Goal: Information Seeking & Learning: Compare options

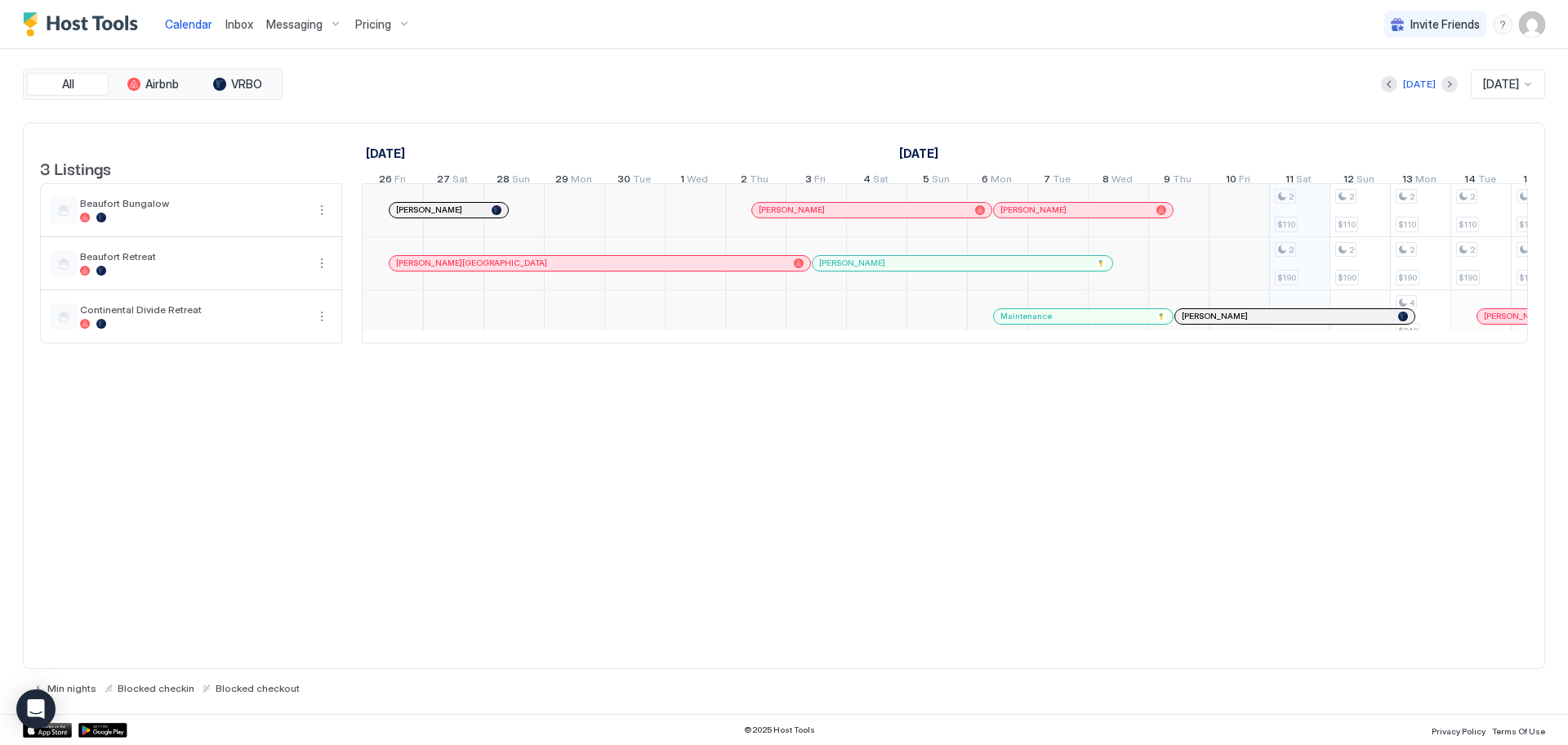
scroll to position [0, 908]
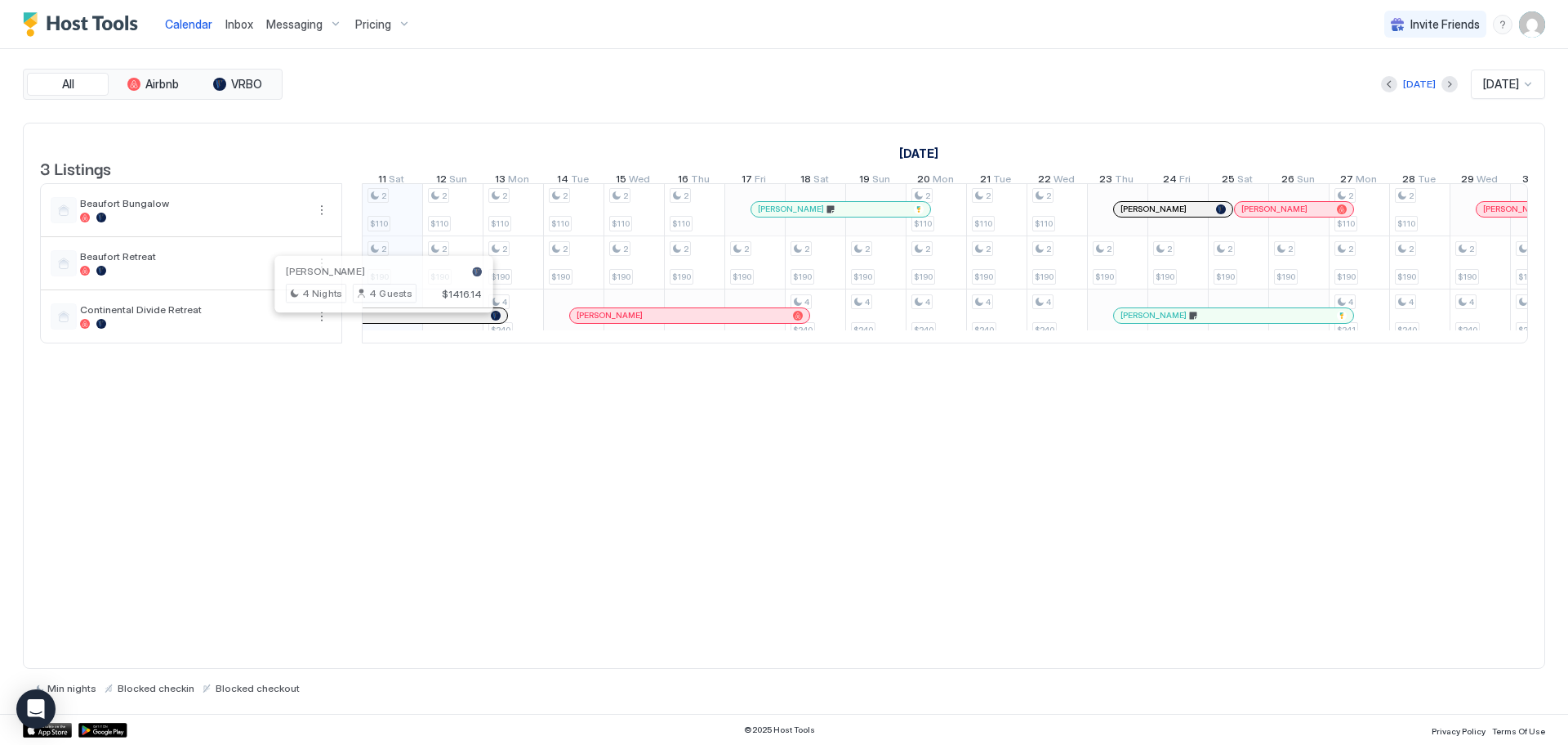
click at [377, 322] on div at bounding box center [377, 315] width 13 height 13
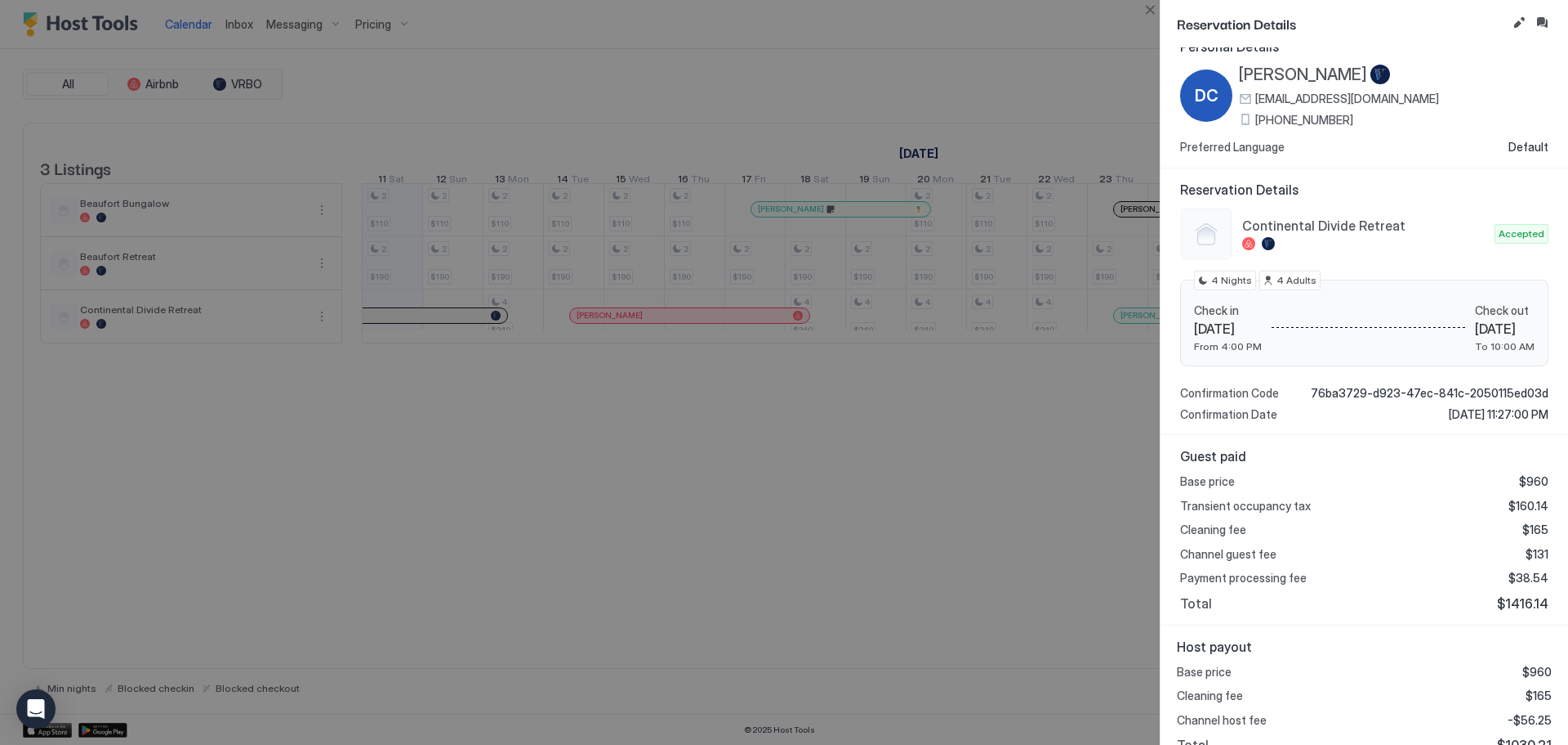
scroll to position [44, 0]
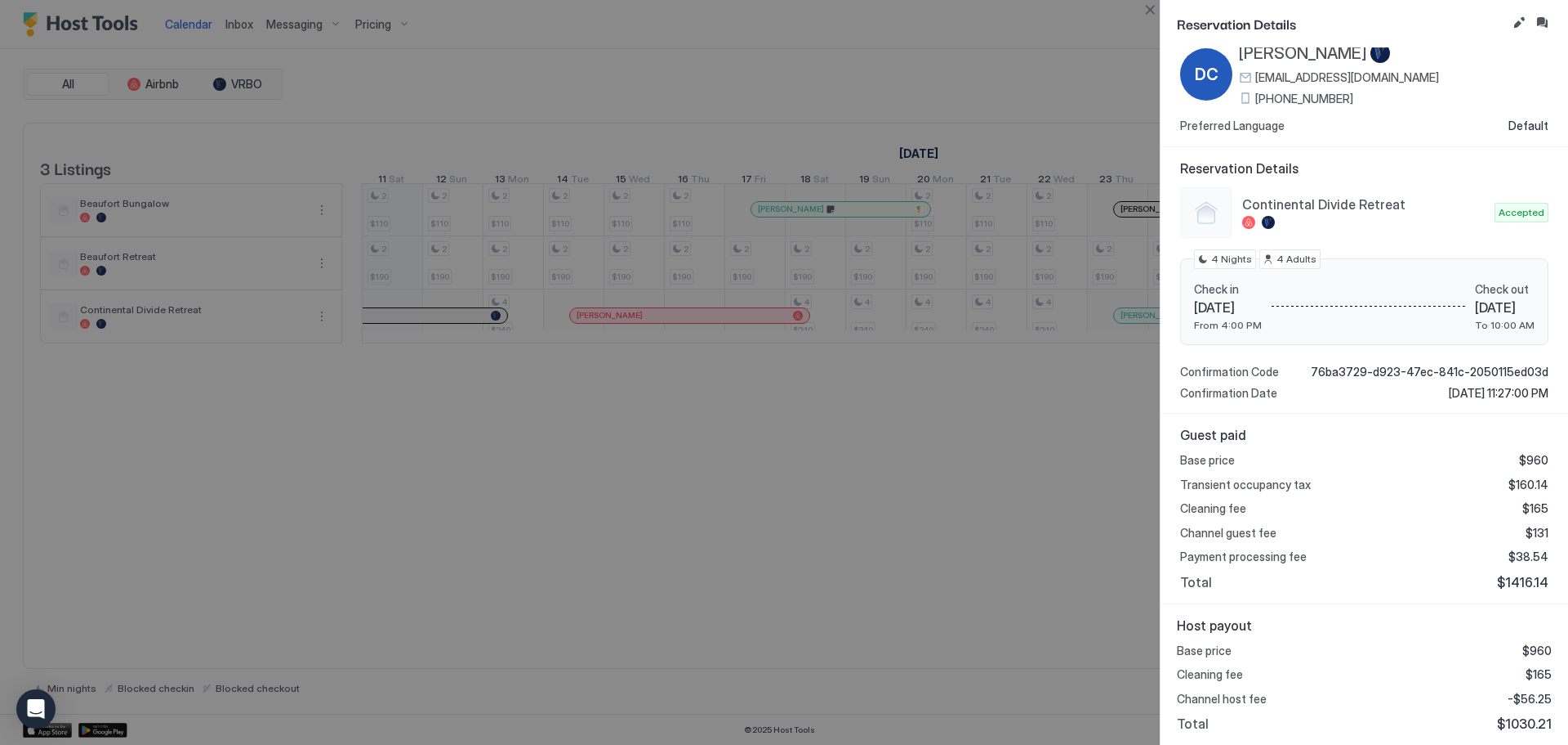
click at [593, 429] on div at bounding box center [784, 372] width 1568 height 745
click at [1152, 2] on button "Close" at bounding box center [1150, 9] width 19 height 19
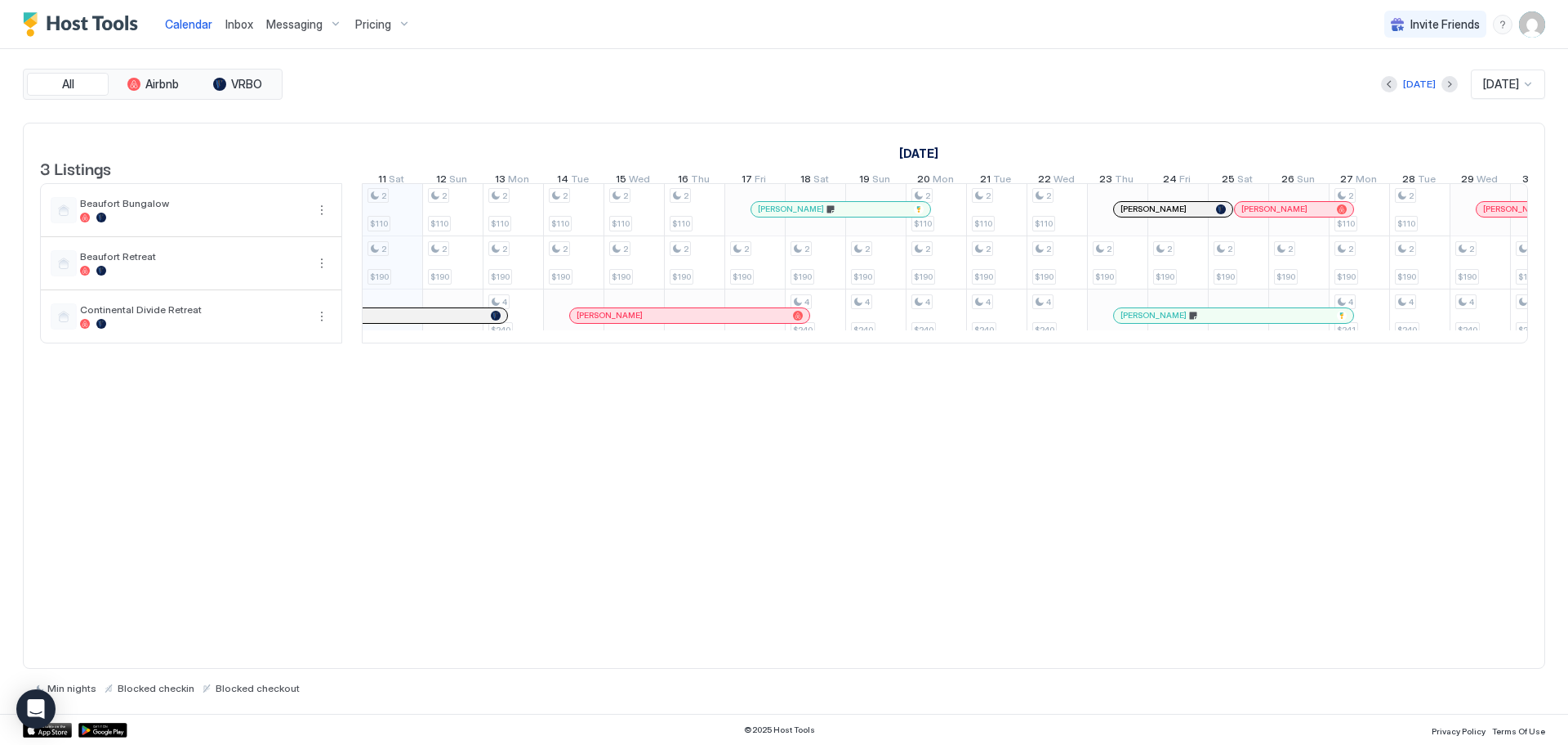
click at [385, 28] on span "Pricing" at bounding box center [373, 24] width 36 height 15
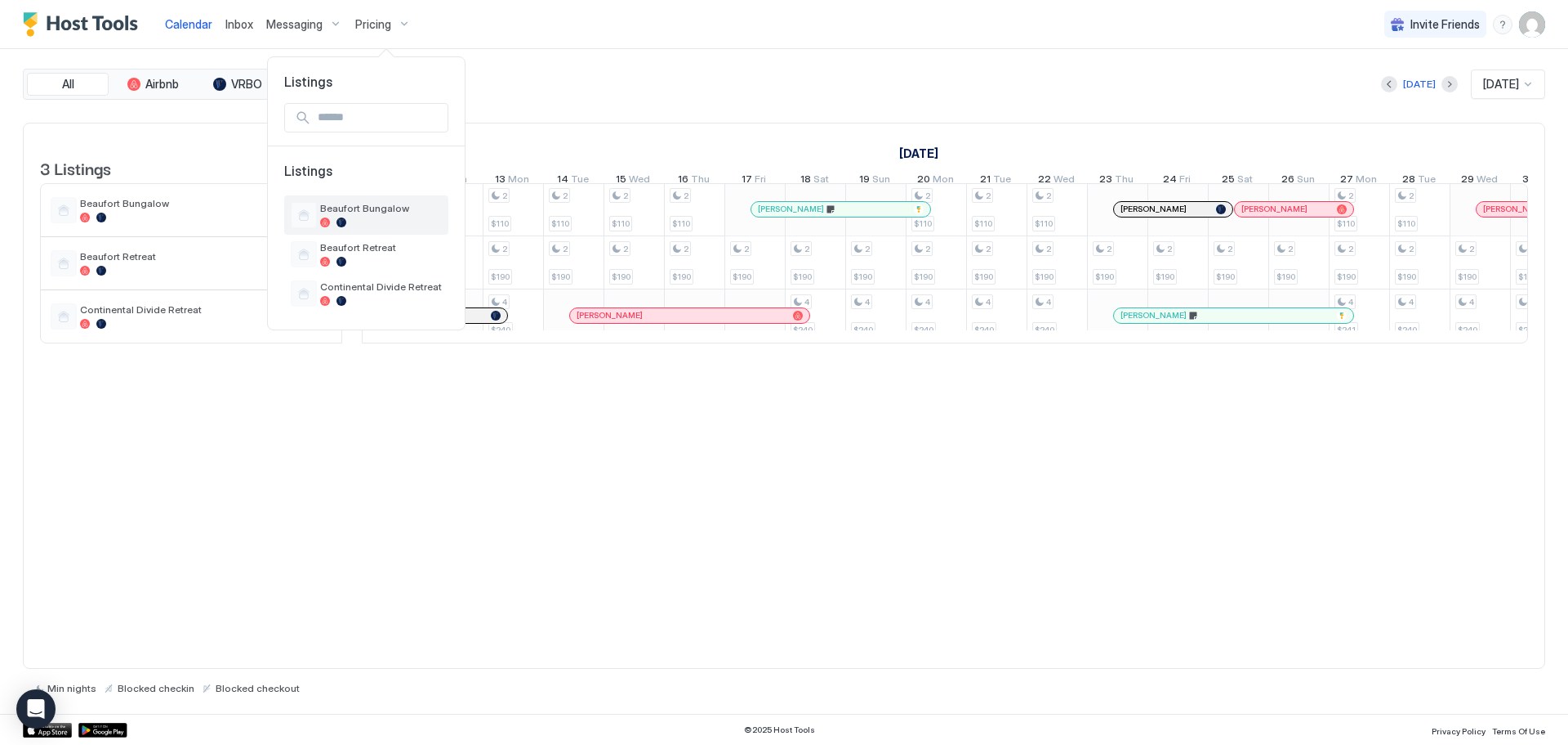
click at [358, 207] on span "Beaufort Bungalow" at bounding box center [380, 208] width 121 height 12
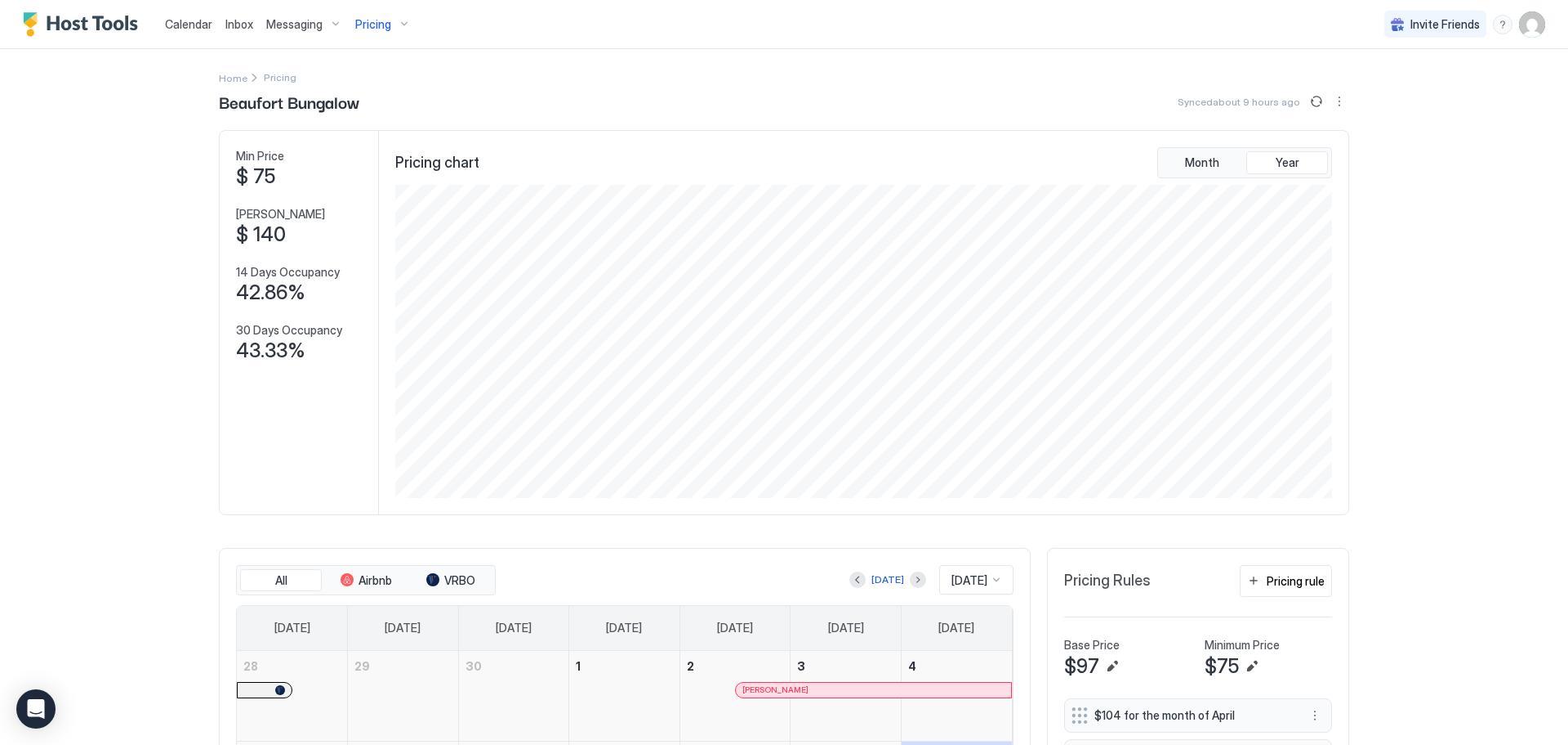
click at [395, 16] on div "Pricing" at bounding box center [383, 24] width 69 height 28
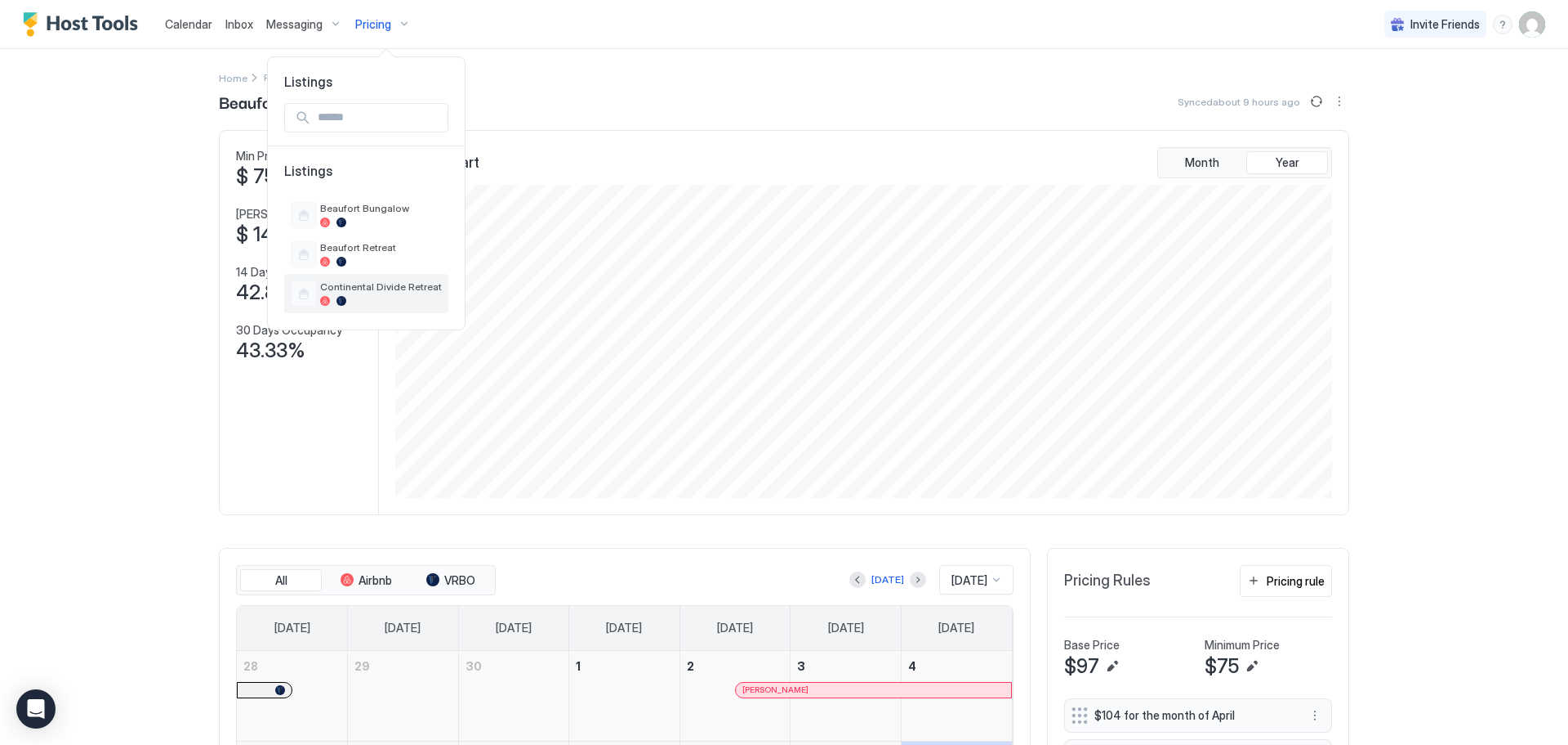
click at [340, 287] on span "Continental Divide Retreat" at bounding box center [380, 286] width 121 height 12
